Goal: Information Seeking & Learning: Learn about a topic

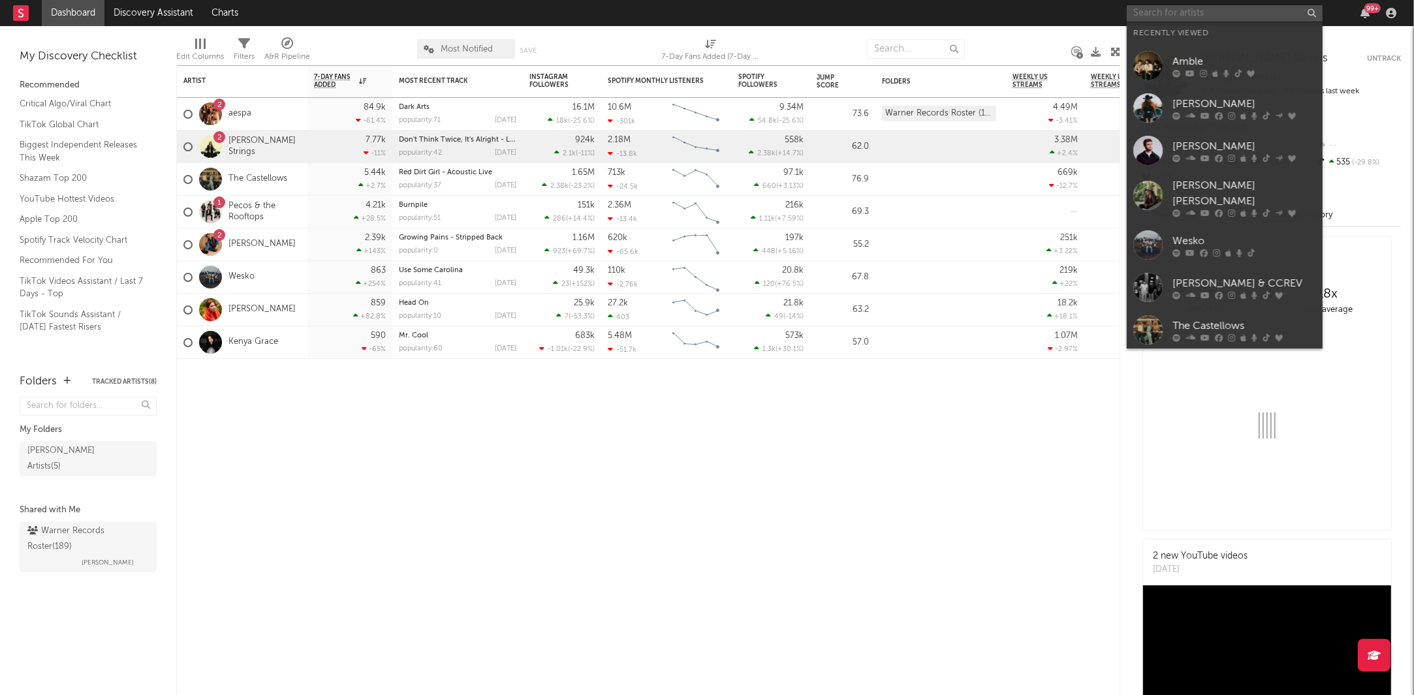
click at [1180, 12] on input "text" at bounding box center [1225, 13] width 196 height 16
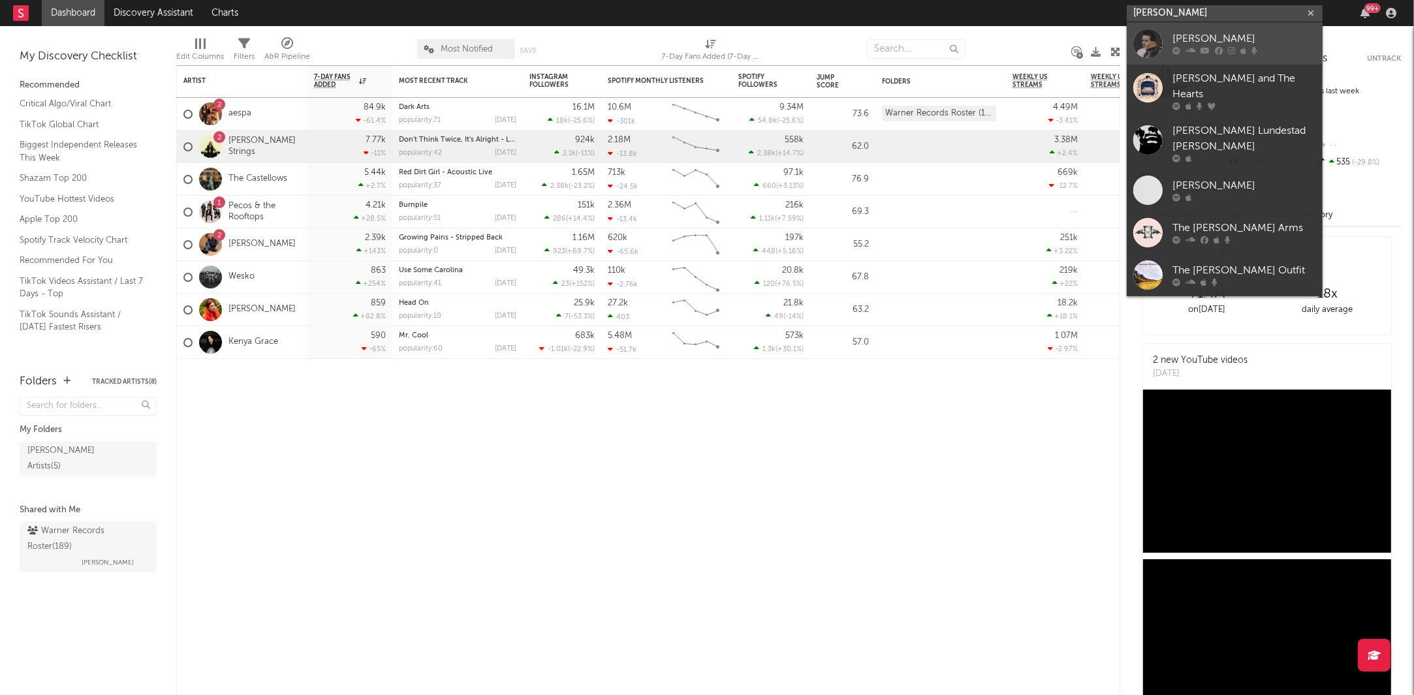
type input "[PERSON_NAME]"
click at [1212, 40] on div "[PERSON_NAME]" at bounding box center [1245, 39] width 144 height 16
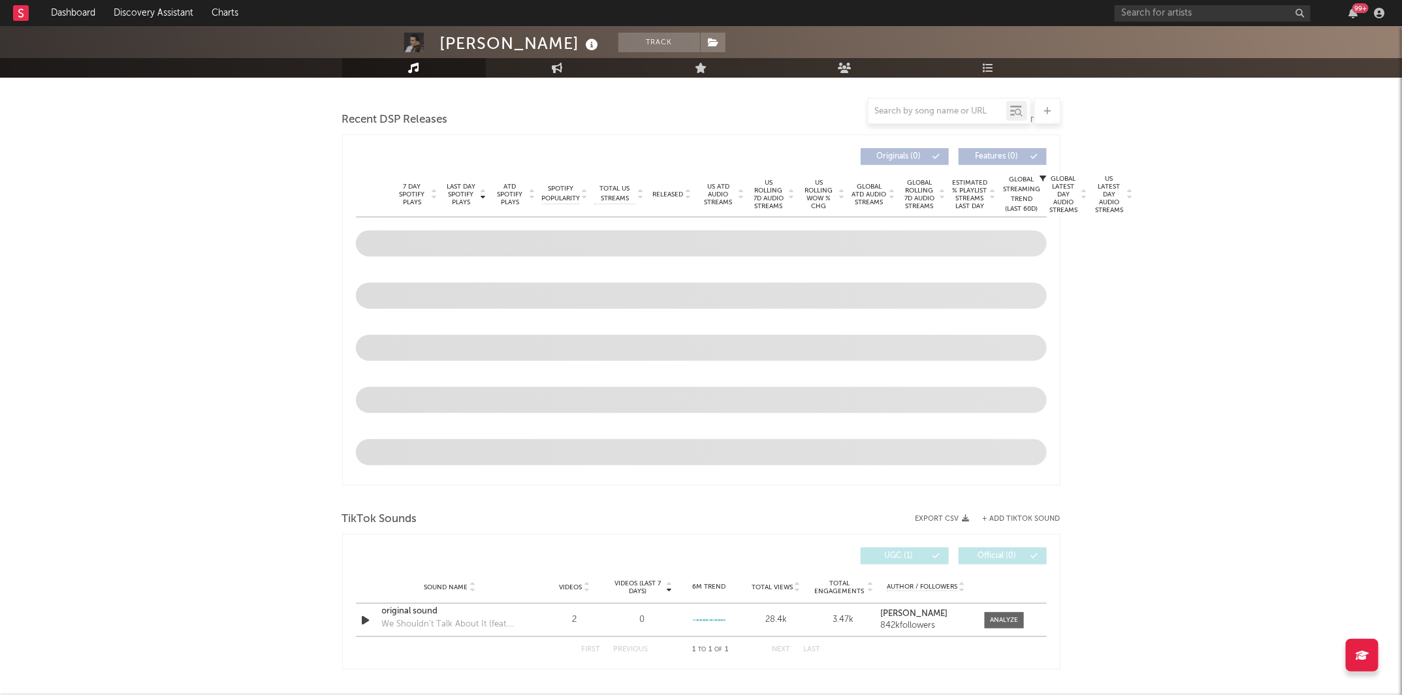
select select "6m"
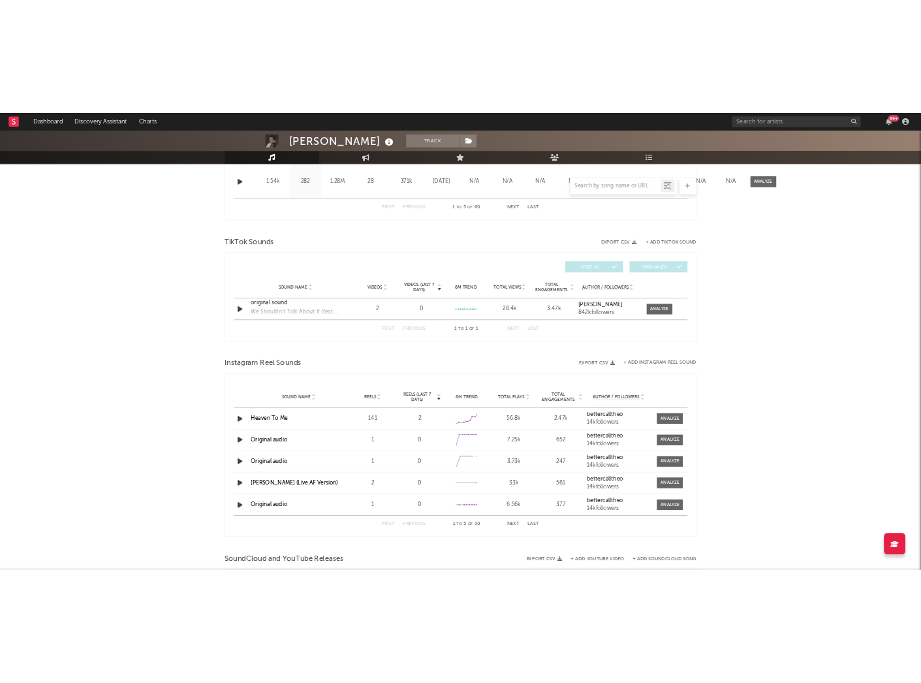
scroll to position [821, 0]
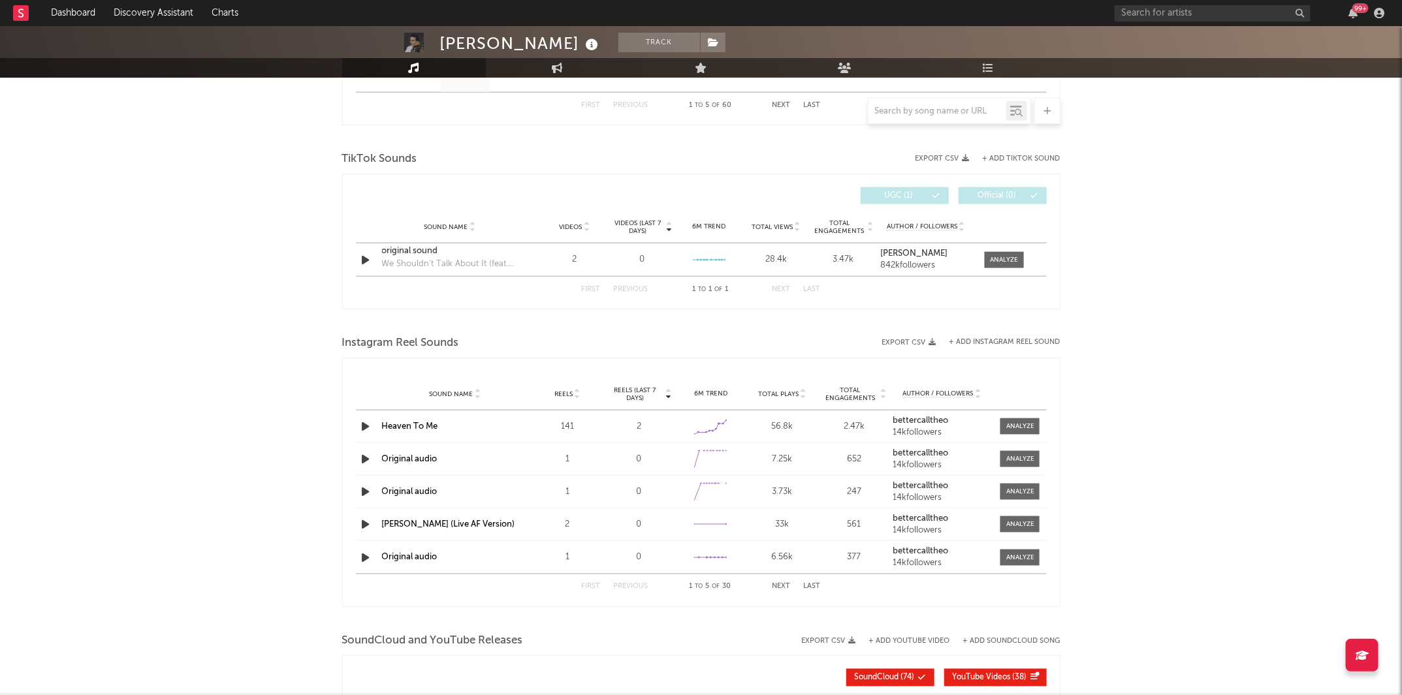
click at [782, 585] on button "Next" at bounding box center [781, 587] width 18 height 7
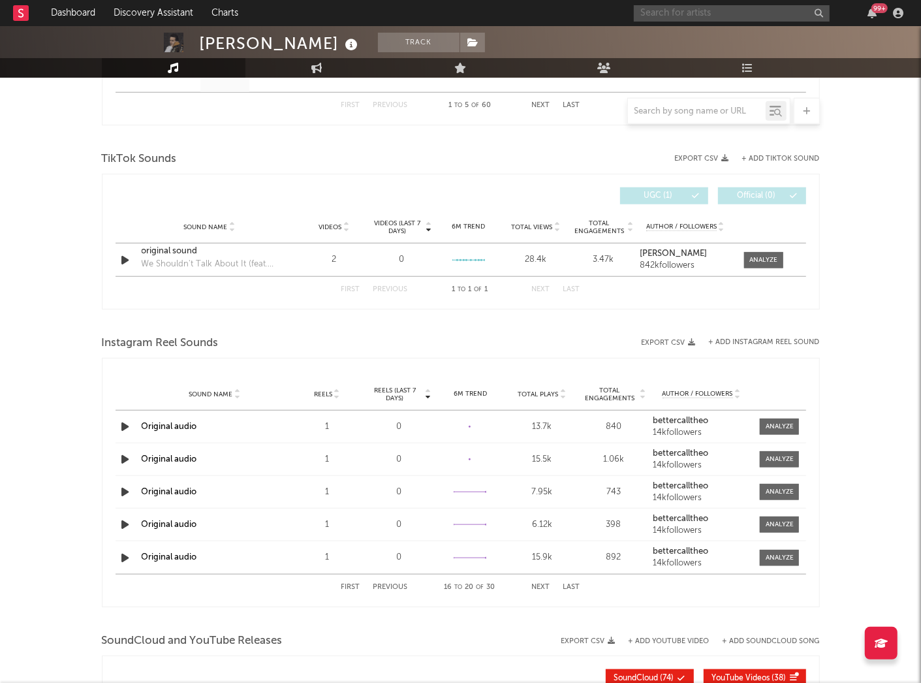
click at [701, 10] on input "text" at bounding box center [732, 13] width 196 height 16
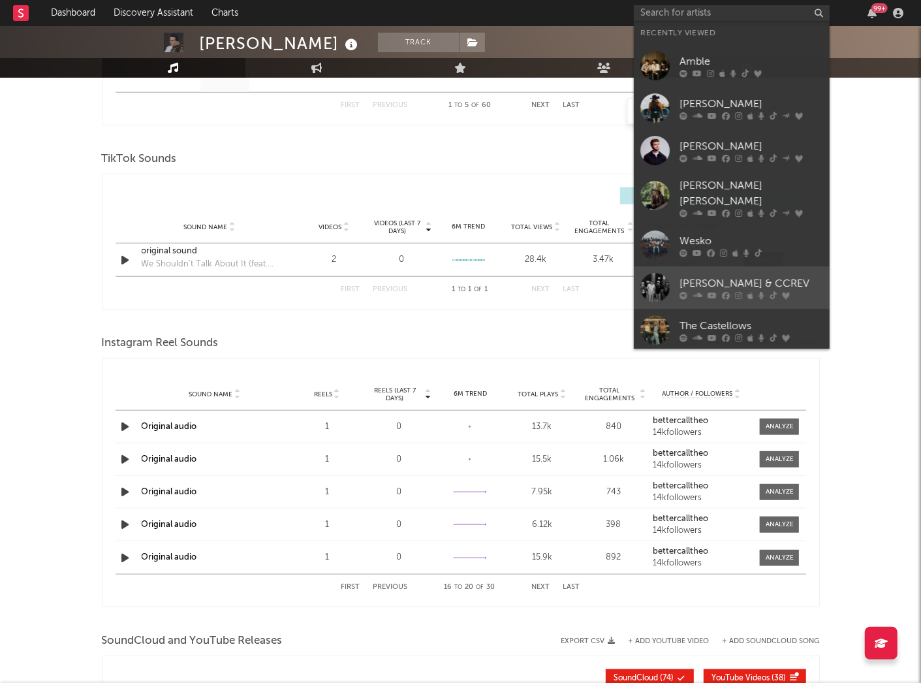
click at [742, 291] on div at bounding box center [752, 295] width 144 height 8
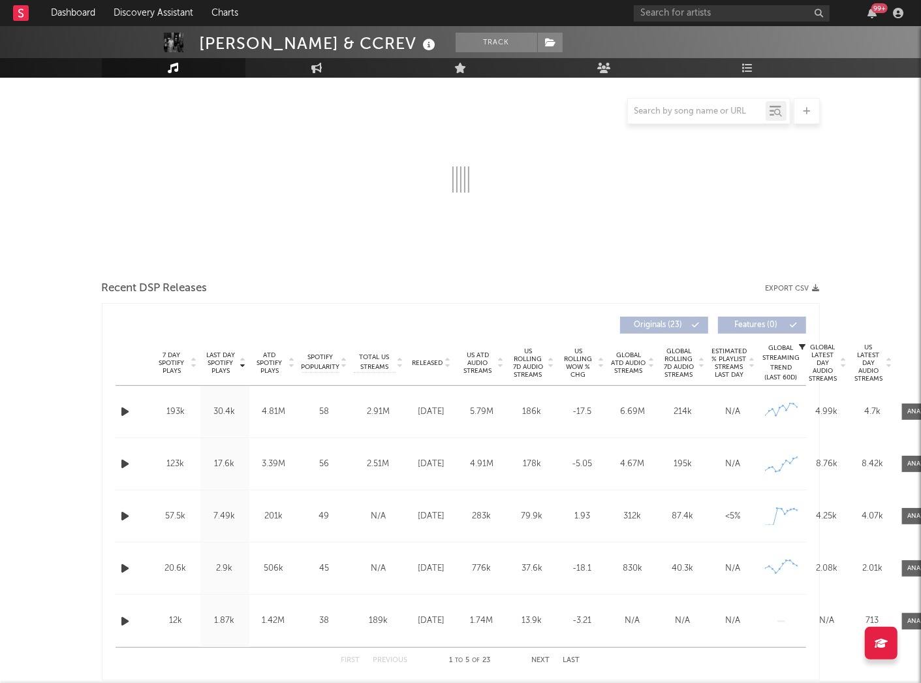
select select "6m"
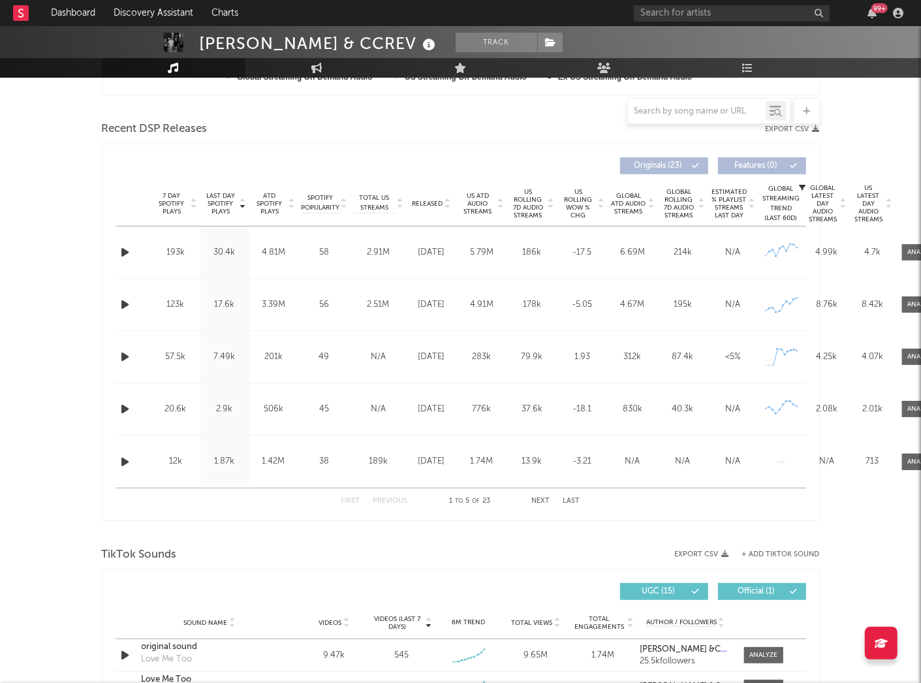
scroll to position [571, 0]
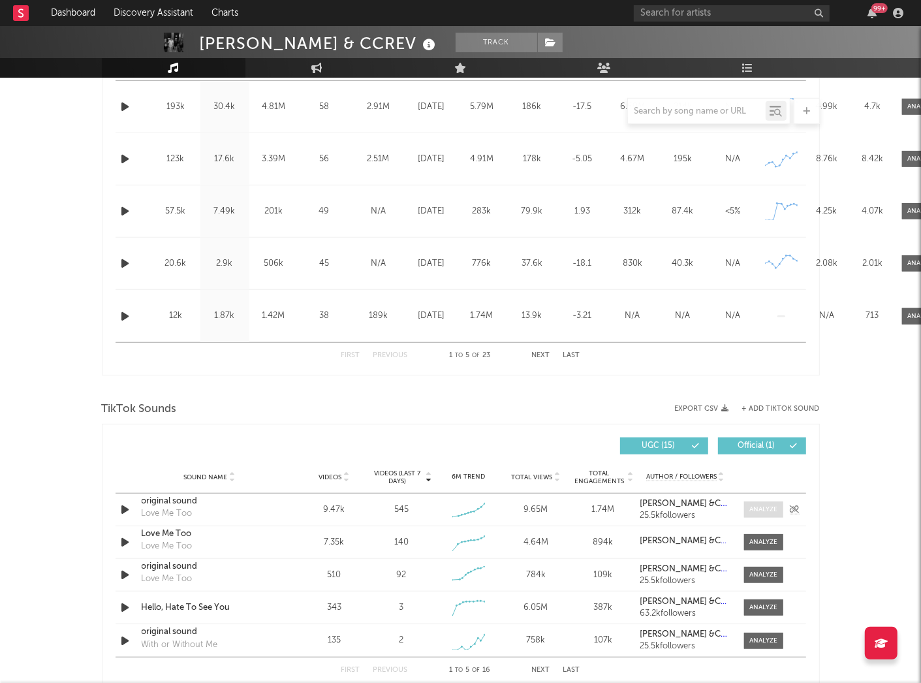
click at [761, 514] on div at bounding box center [763, 510] width 28 height 10
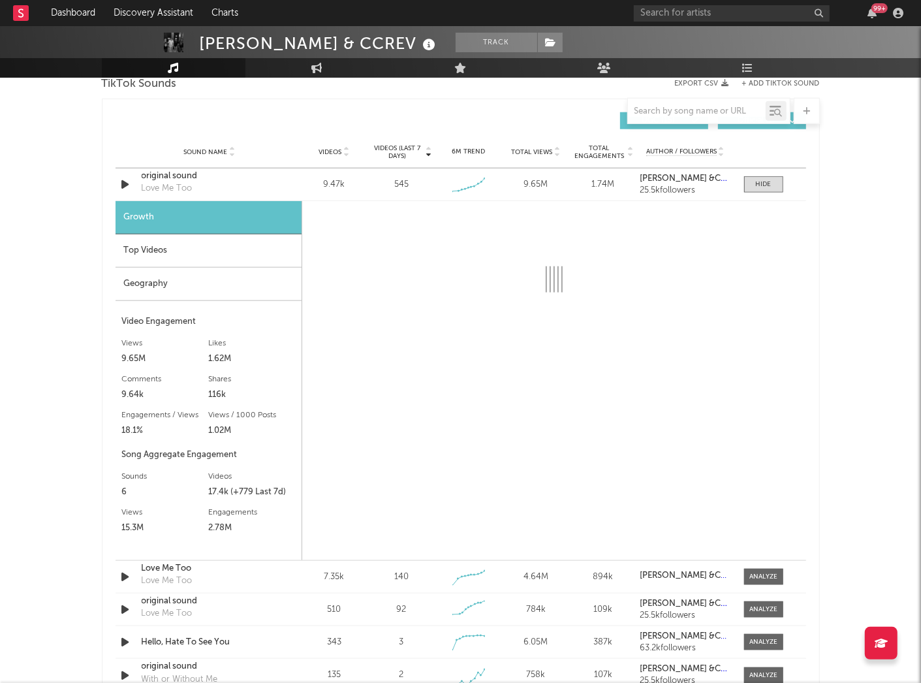
scroll to position [898, 0]
select select "6m"
